Goal: Task Accomplishment & Management: Use online tool/utility

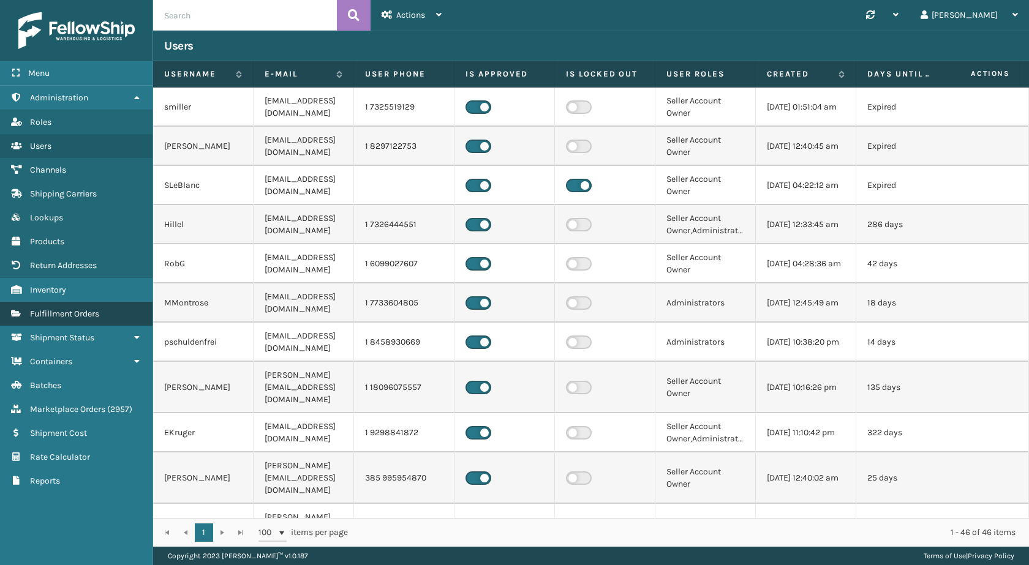
click at [83, 312] on span "Fulfillment Orders" at bounding box center [64, 314] width 69 height 10
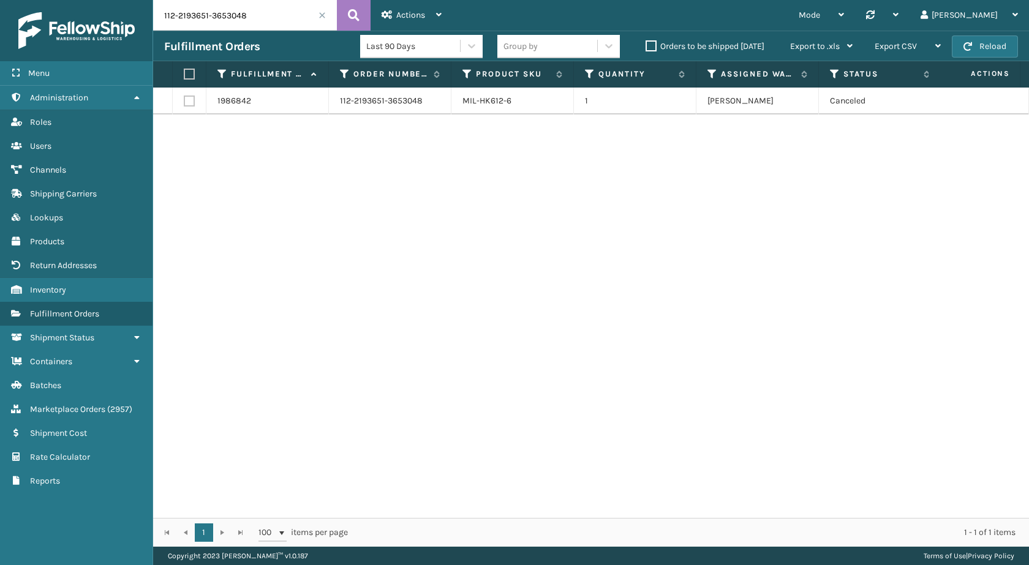
click at [250, 29] on input "112-2193651-3653048" at bounding box center [245, 15] width 184 height 31
paste input "1-6765975-3633847"
click at [356, 17] on icon at bounding box center [354, 15] width 12 height 18
click at [263, 18] on input "111-6765975-3633847" at bounding box center [245, 15] width 184 height 31
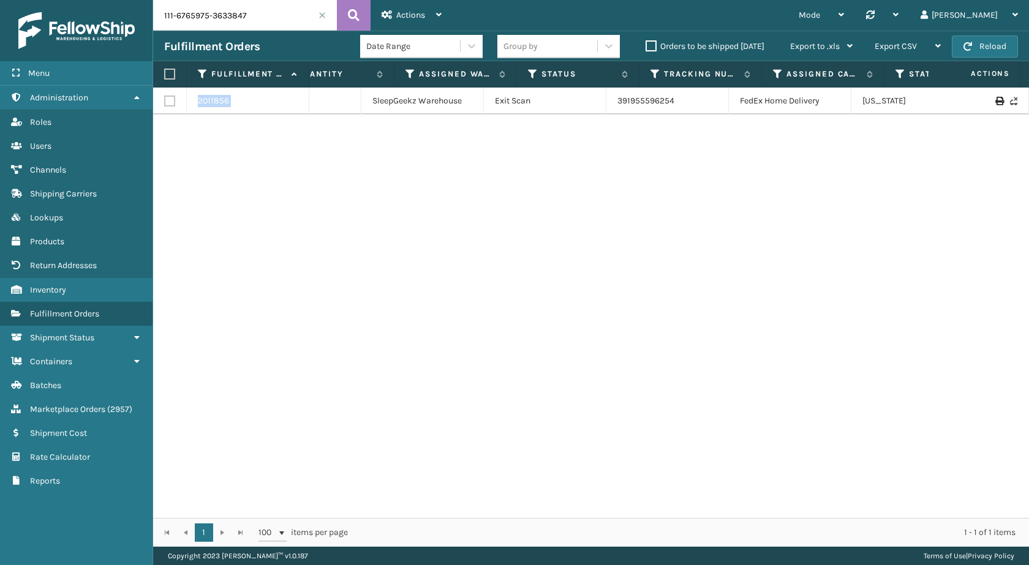
scroll to position [0, 335]
drag, startPoint x: 462, startPoint y: 106, endPoint x: 959, endPoint y: 122, distance: 497.4
click at [959, 122] on div "2011856 111-6765975-3633847 MIL-HK612-4-25 1 SleepGeekz Warehouse Exit Scan 391…" at bounding box center [591, 303] width 876 height 430
click at [809, 160] on div "2011856 111-6765975-3633847 MIL-HK612-4-25 1 SleepGeekz Warehouse Exit Scan 391…" at bounding box center [591, 303] width 876 height 430
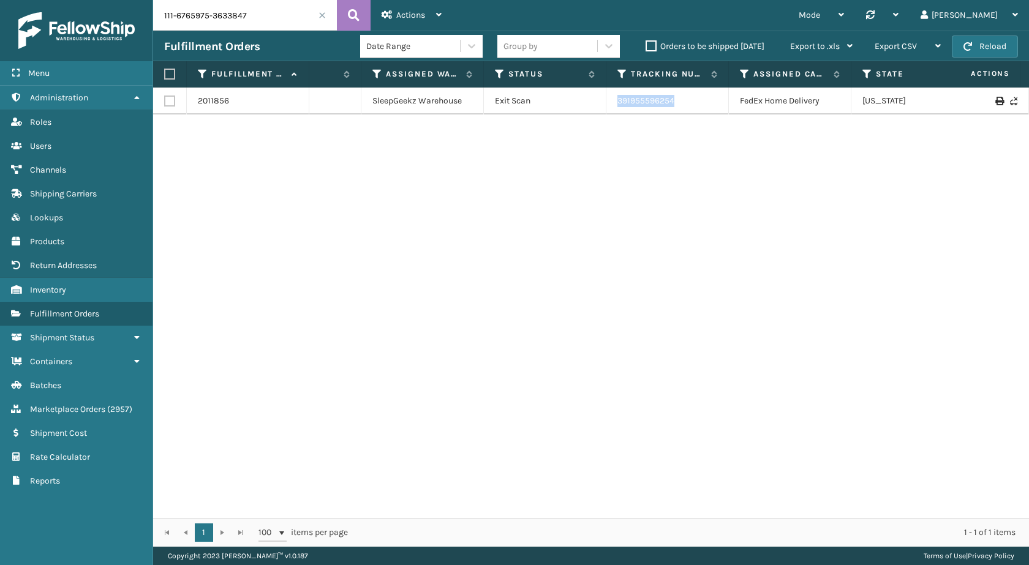
drag, startPoint x: 706, startPoint y: 108, endPoint x: 618, endPoint y: 107, distance: 88.2
click at [618, 107] on td "391955596254" at bounding box center [667, 101] width 122 height 27
copy link "391955596254"
click at [219, 28] on input "111-6765975-3633847" at bounding box center [245, 15] width 184 height 31
paste input "111-8033716-2537803"
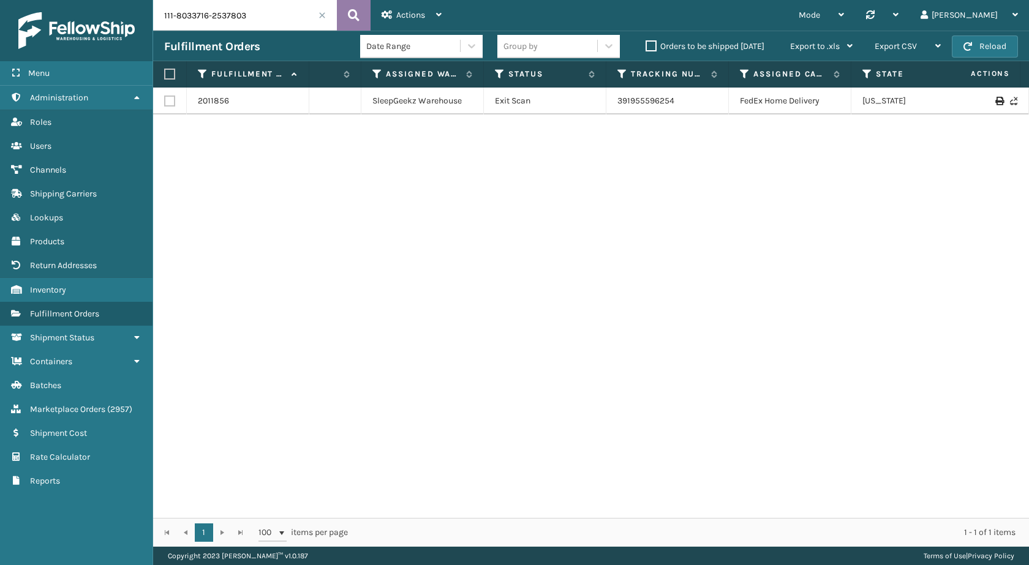
click at [349, 11] on icon at bounding box center [354, 15] width 12 height 18
type input "111-8033716-2537803"
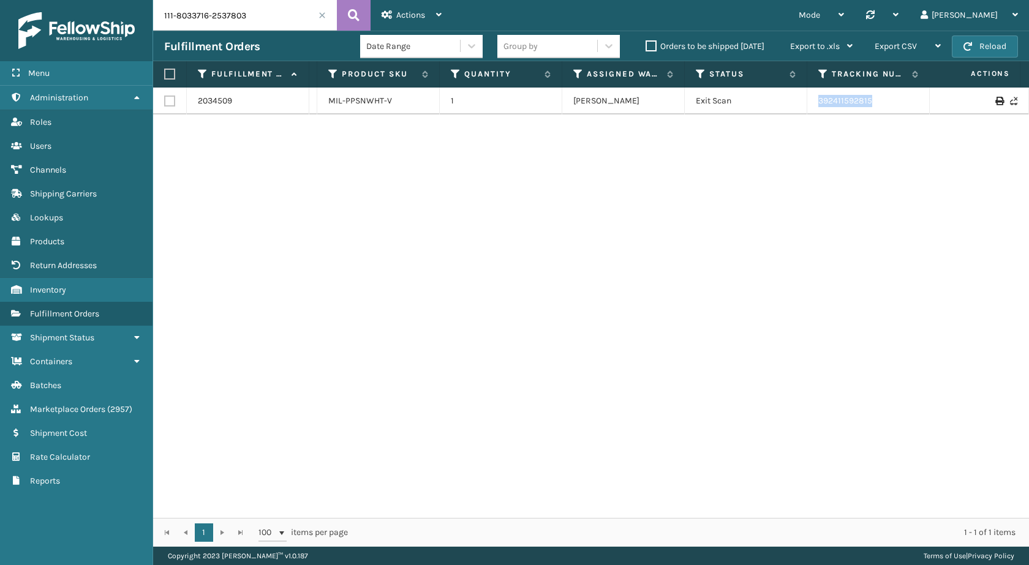
scroll to position [0, 284]
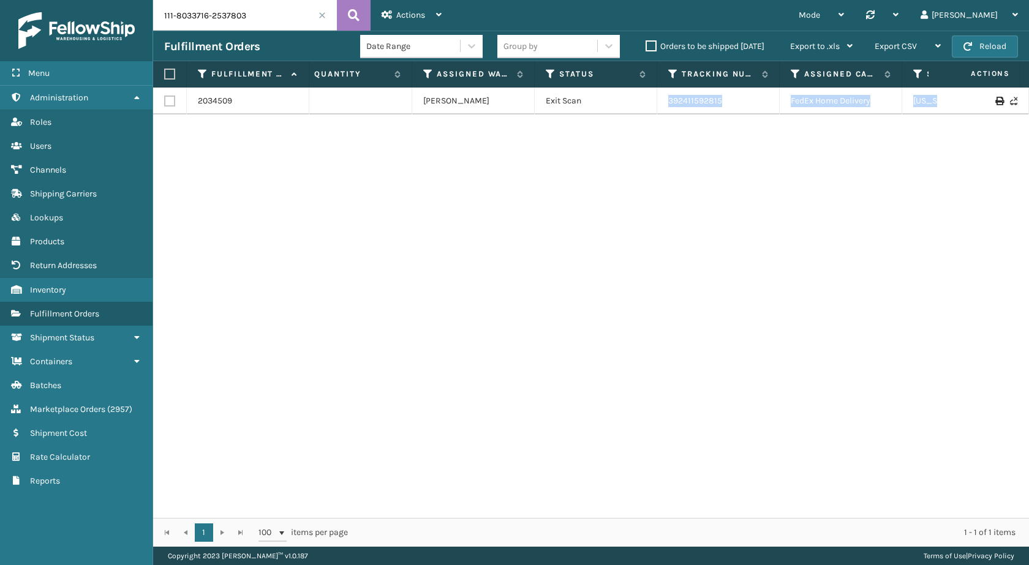
drag, startPoint x: 905, startPoint y: 93, endPoint x: 1028, endPoint y: 111, distance: 124.4
click at [1028, 111] on div "2034509 111-8033716-2537803 MIL-PPSNWHT-V 1 Milliard LV Exit Scan 392411592815 …" at bounding box center [591, 303] width 876 height 430
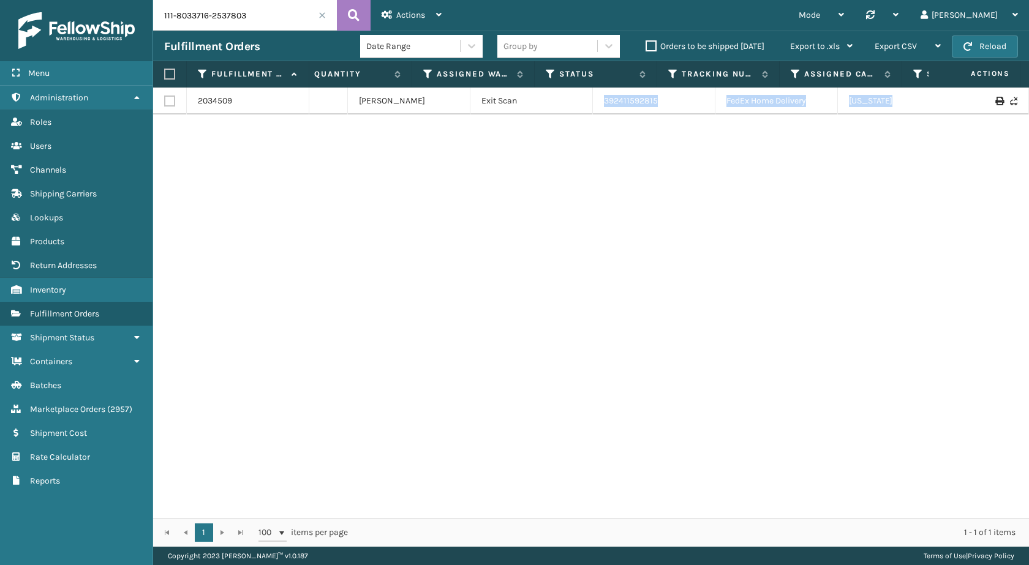
scroll to position [0, 348]
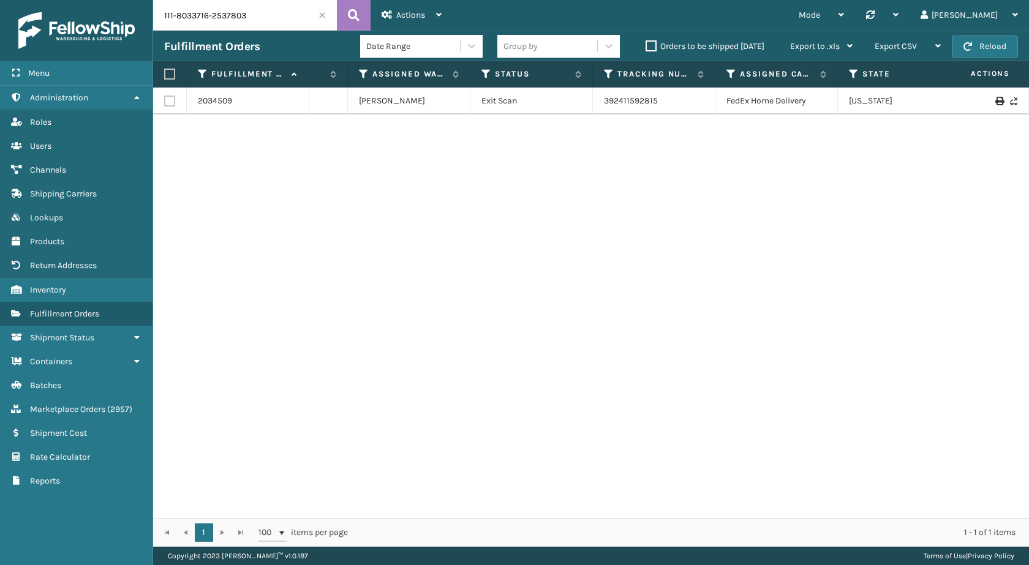
click at [780, 184] on div "2034509 111-8033716-2537803 MIL-PPSNWHT-V 1 Milliard LV Exit Scan 392411592815 …" at bounding box center [591, 303] width 876 height 430
drag, startPoint x: 667, startPoint y: 103, endPoint x: 604, endPoint y: 103, distance: 63.7
click at [604, 103] on td "392411592815" at bounding box center [654, 101] width 122 height 27
copy link "392411592815"
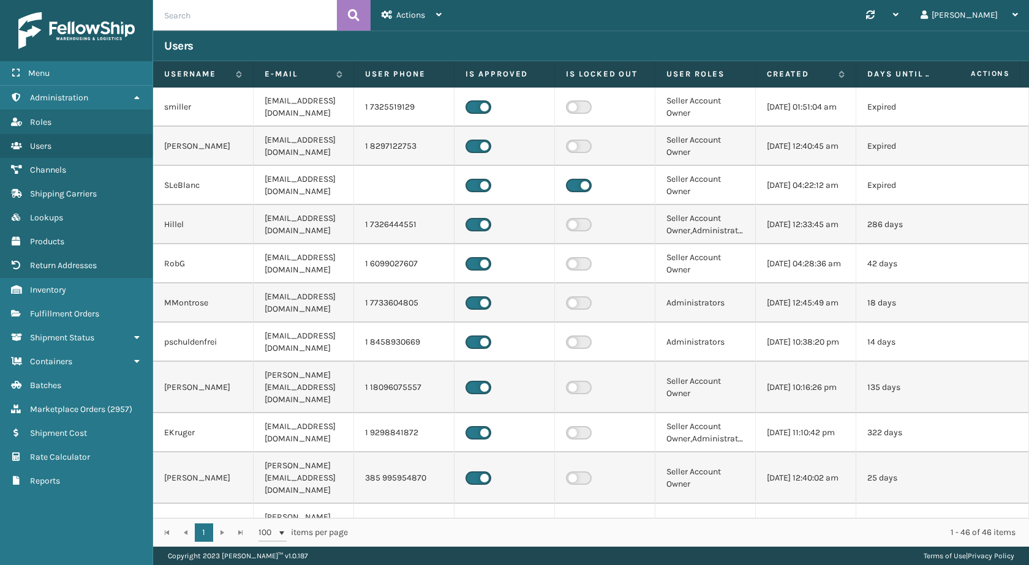
click at [237, 13] on input "text" at bounding box center [245, 15] width 184 height 31
click at [102, 409] on span "Marketplace Orders" at bounding box center [67, 409] width 75 height 10
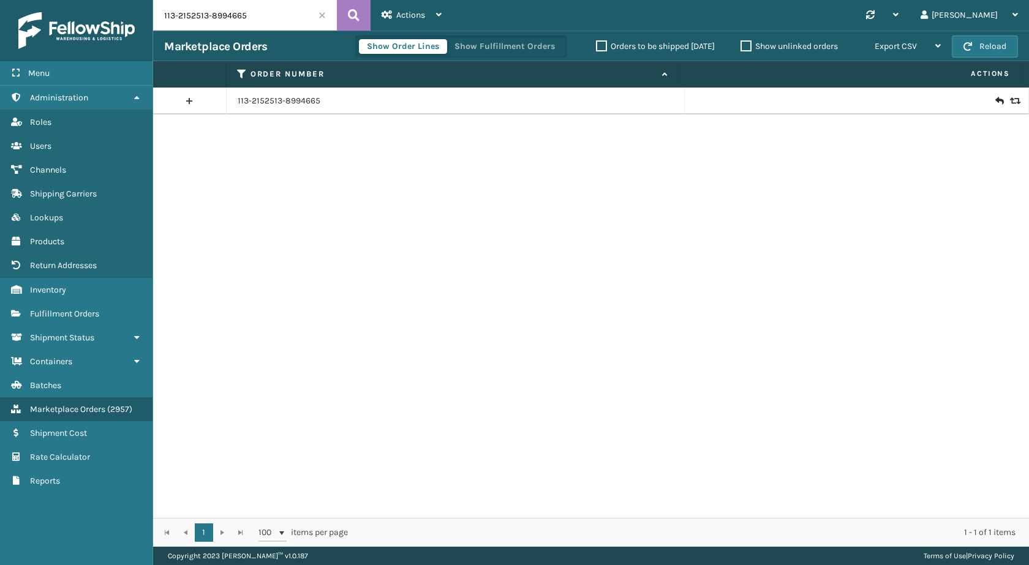
click at [288, 16] on input "113-2152513-8994665" at bounding box center [245, 15] width 184 height 31
paste input "4886034-5648249"
type input "113-4886034-5648249"
click at [352, 17] on icon at bounding box center [354, 15] width 12 height 18
click at [995, 97] on icon at bounding box center [998, 101] width 7 height 12
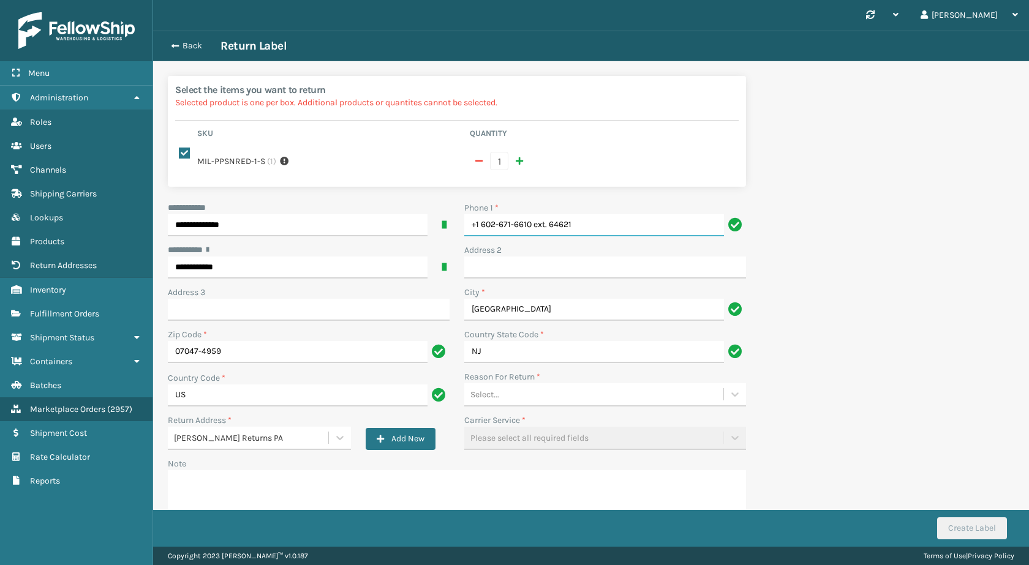
click at [609, 228] on input "+1 602-671-6610 ext. 64621" at bounding box center [594, 225] width 260 height 22
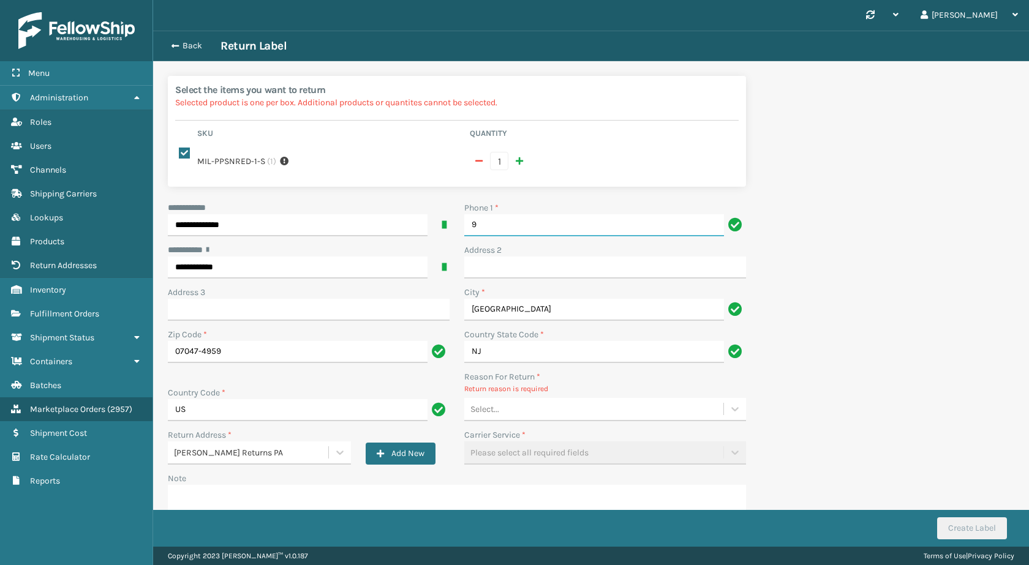
type input "99999999999"
click at [516, 408] on div "Select..." at bounding box center [593, 409] width 259 height 20
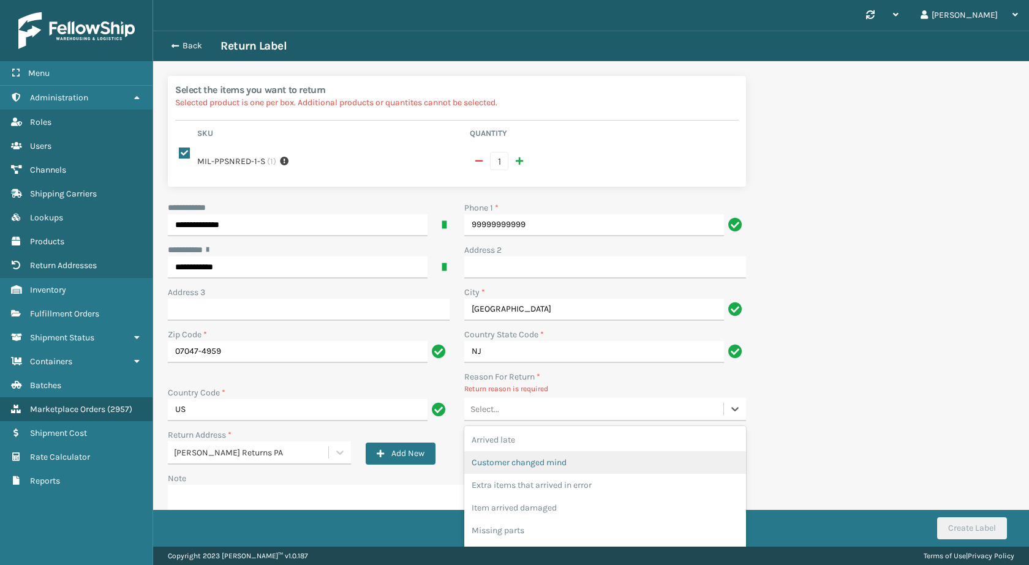
click at [531, 468] on div "Customer changed mind" at bounding box center [605, 462] width 282 height 23
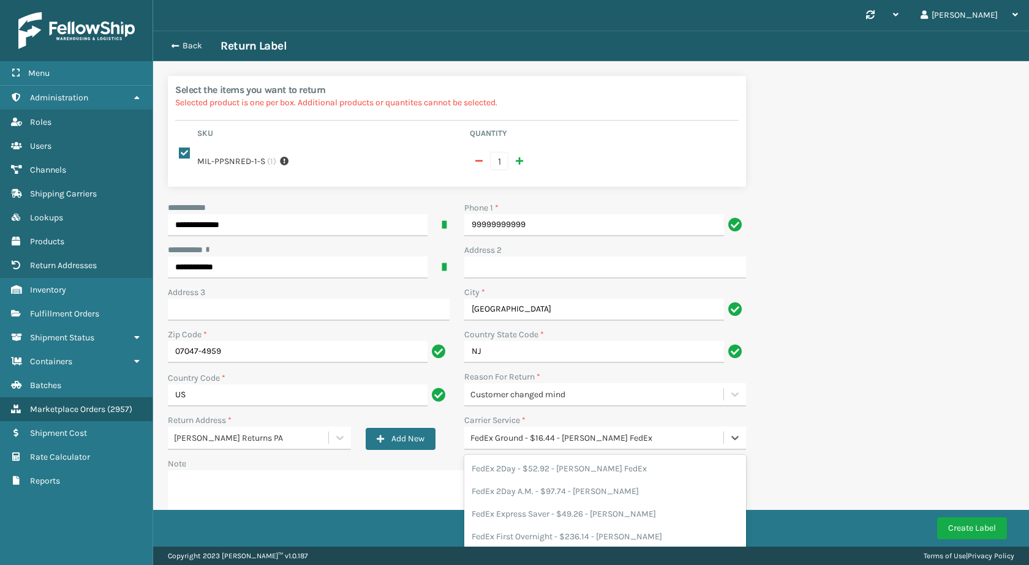
click at [527, 438] on div "FedEx Ground - $16.44 - [PERSON_NAME] FedEx" at bounding box center [597, 438] width 254 height 13
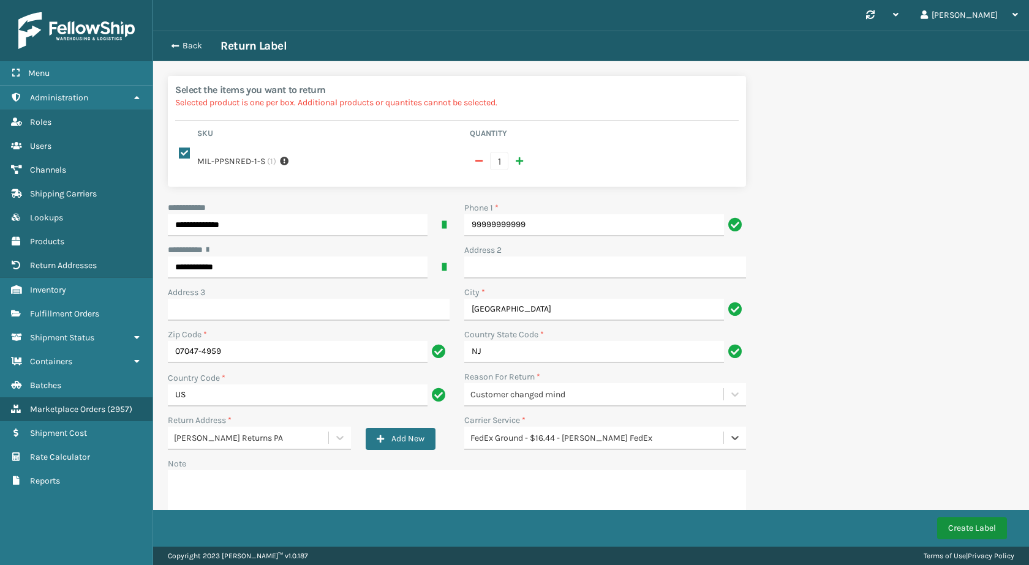
click at [953, 533] on button "Create Label" at bounding box center [972, 528] width 70 height 22
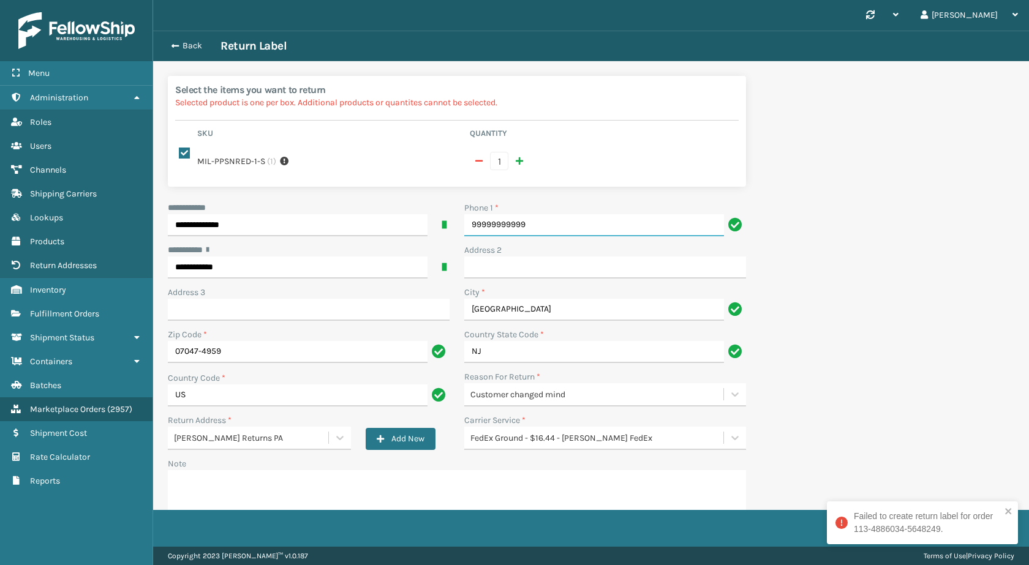
click at [531, 228] on input "99999999999" at bounding box center [594, 225] width 260 height 22
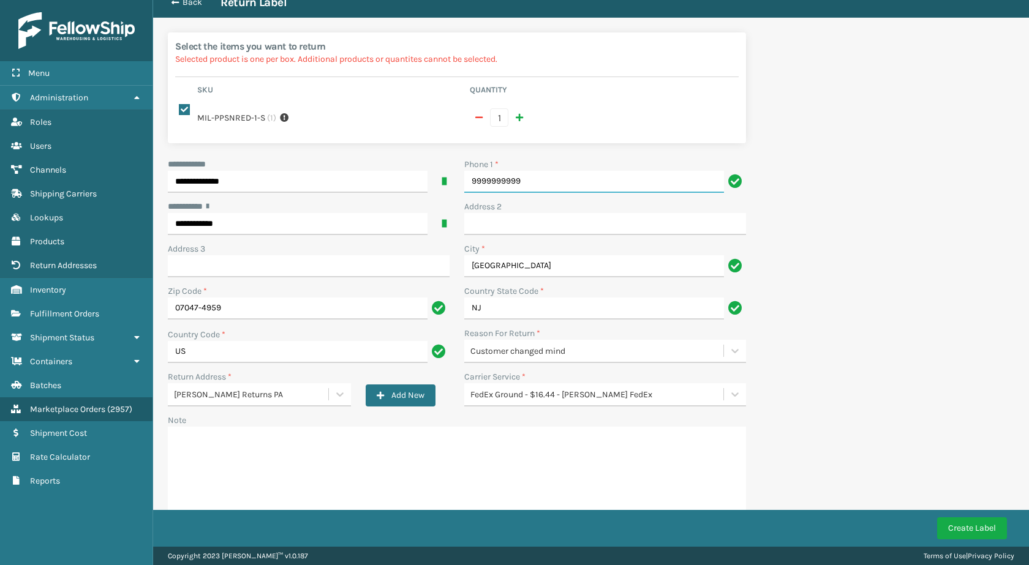
scroll to position [61, 0]
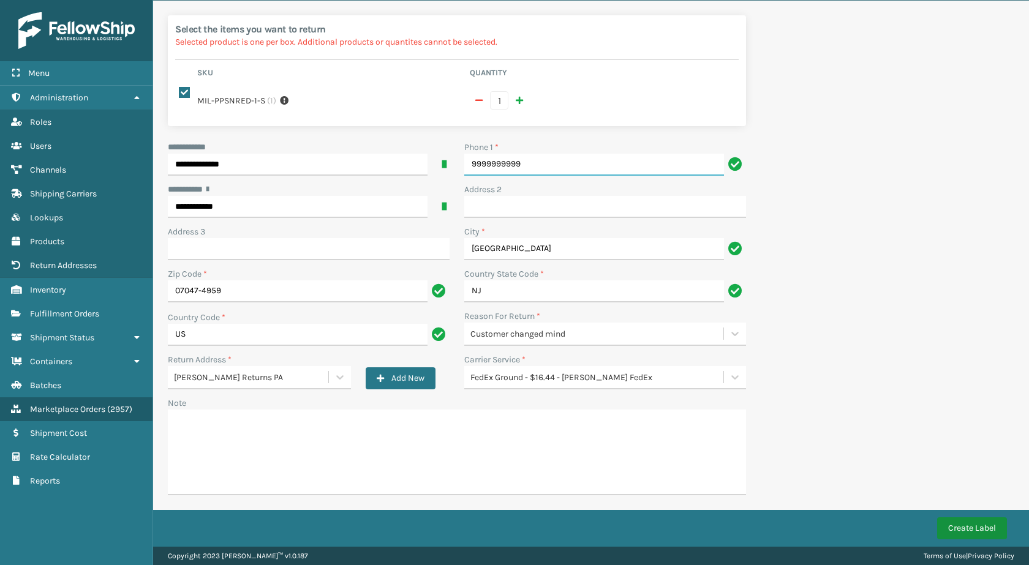
type input "9999999999"
click at [942, 529] on button "Create Label" at bounding box center [972, 528] width 70 height 22
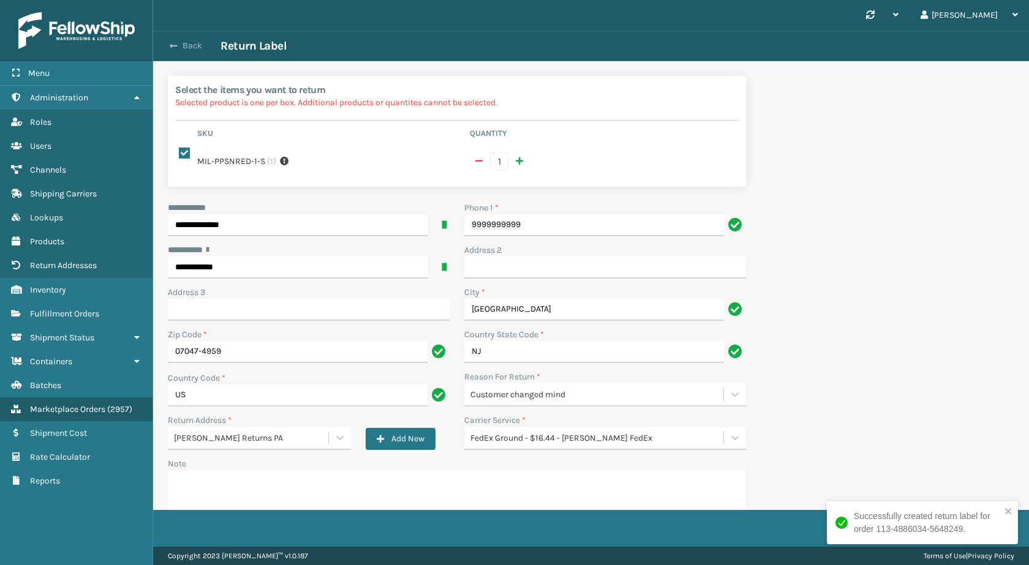
click at [204, 41] on button "Back" at bounding box center [192, 45] width 56 height 11
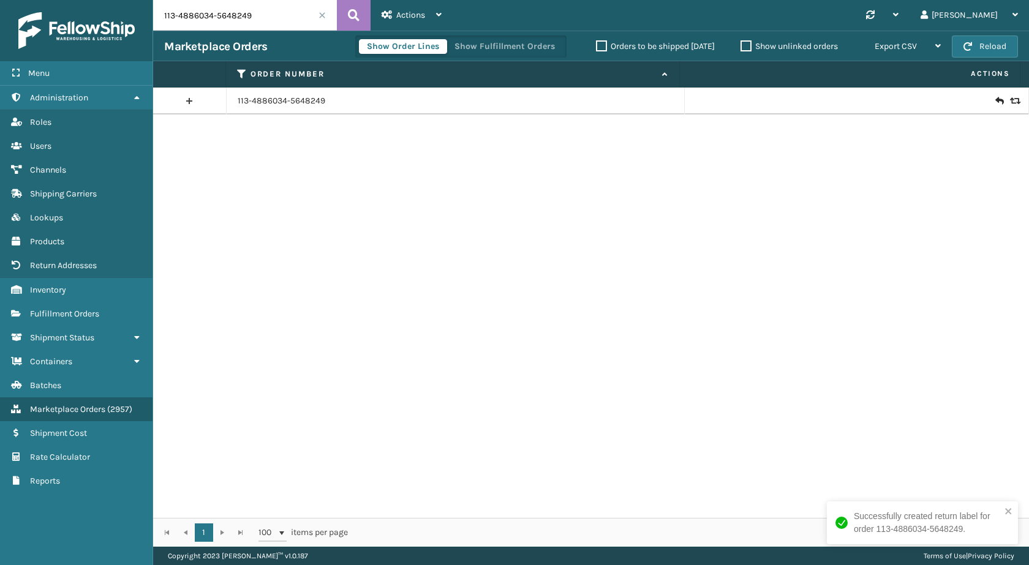
click at [278, 22] on input "113-4886034-5648249" at bounding box center [245, 15] width 184 height 31
paste input "4-9291165-4772232"
type input "114-9291165-4772232"
click at [304, 99] on link "114-9291165-4772232" at bounding box center [278, 101] width 81 height 12
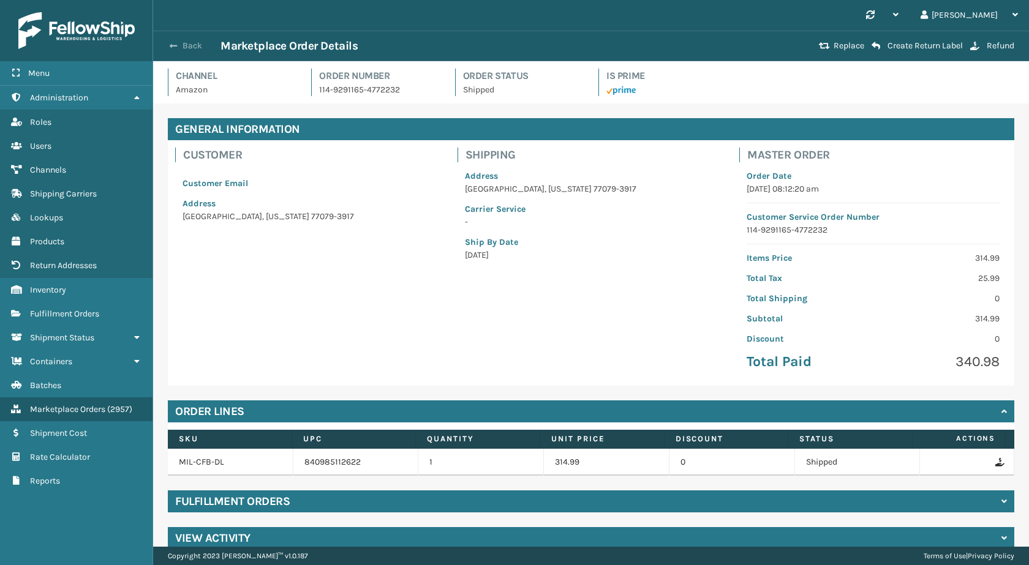
click at [193, 51] on button "Back" at bounding box center [192, 45] width 56 height 11
